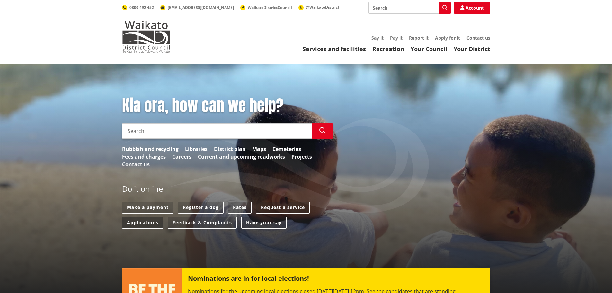
scroll to position [64, 0]
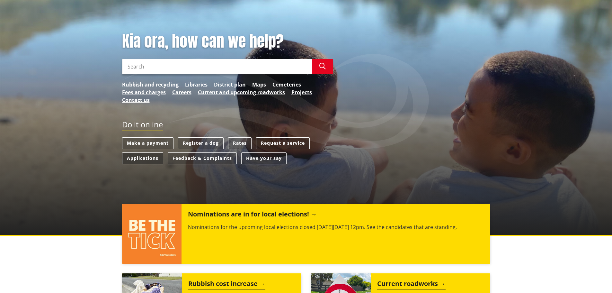
click at [145, 157] on link "Applications" at bounding box center [142, 158] width 41 height 12
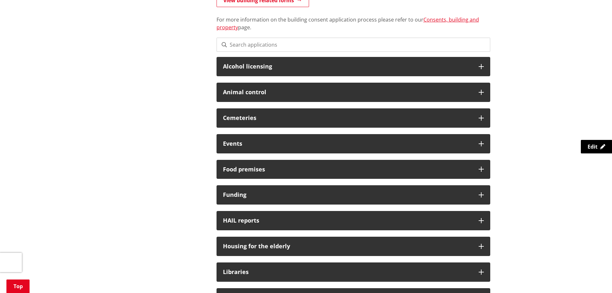
scroll to position [161, 0]
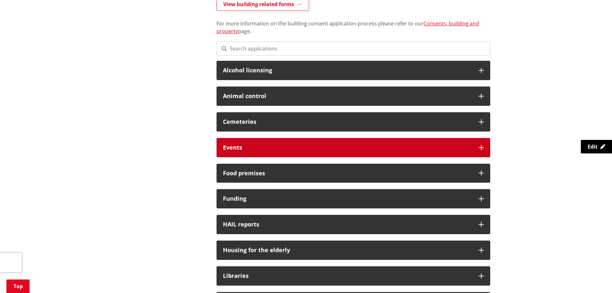
click at [254, 156] on div "Events" at bounding box center [354, 147] width 274 height 19
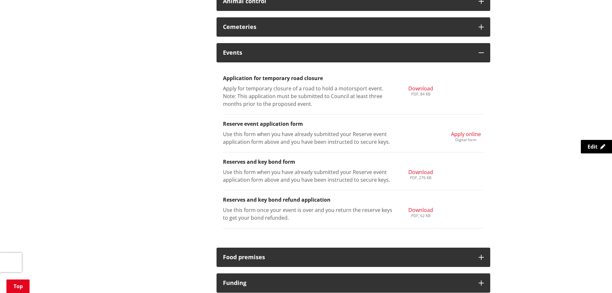
scroll to position [257, 0]
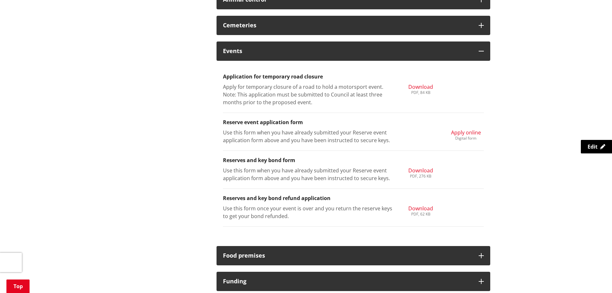
click at [454, 132] on span "Apply online" at bounding box center [466, 132] width 30 height 7
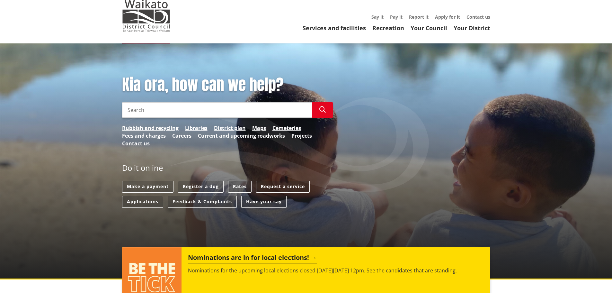
scroll to position [32, 0]
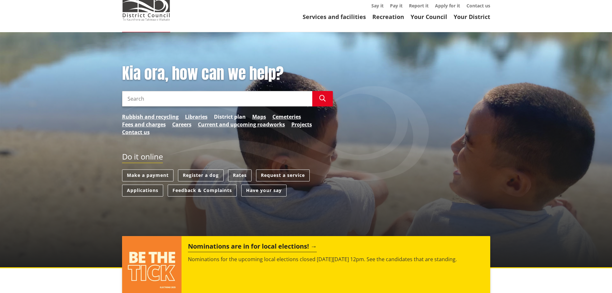
click at [219, 118] on link "District plan" at bounding box center [230, 117] width 32 height 8
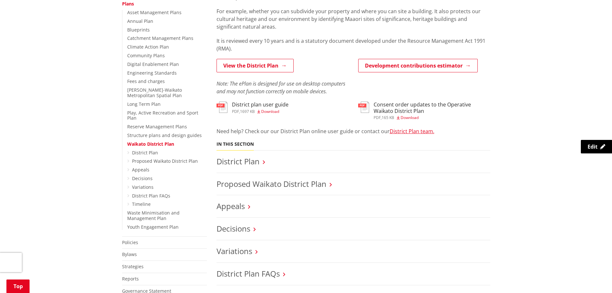
scroll to position [161, 0]
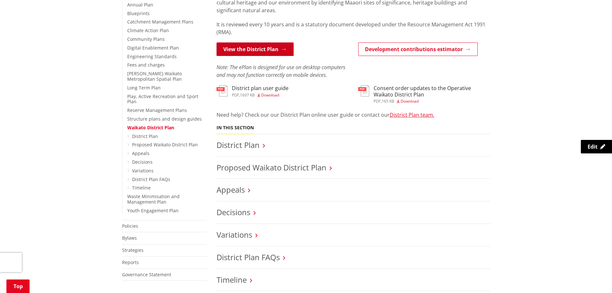
click at [264, 49] on link "View the District Plan" at bounding box center [255, 49] width 77 height 14
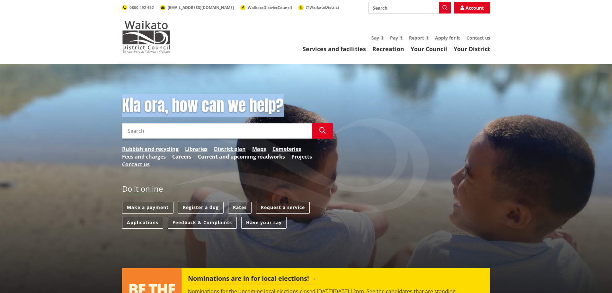
drag, startPoint x: 287, startPoint y: 106, endPoint x: 105, endPoint y: 108, distance: 182.6
click at [105, 108] on div "Kia ora, how can we help? Search Search Rubbish and recycling Libraries Distric…" at bounding box center [306, 182] width 612 height 236
